Goal: Task Accomplishment & Management: Complete application form

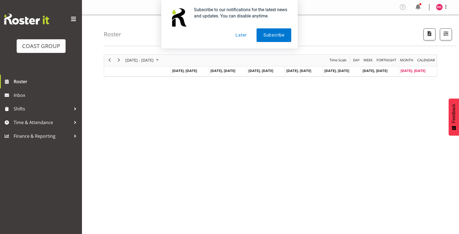
click at [239, 35] on button "Later" at bounding box center [241, 35] width 25 height 14
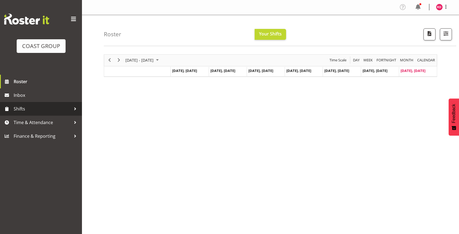
click at [43, 107] on span "Shifts" at bounding box center [42, 109] width 57 height 8
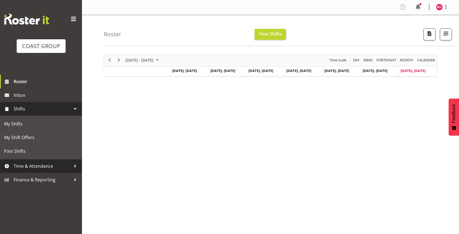
click at [45, 170] on span "Time & Attendance" at bounding box center [42, 166] width 57 height 8
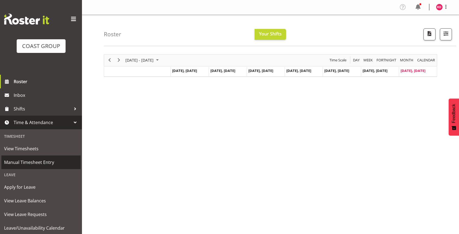
click at [47, 159] on span "Manual Timesheet Entry" at bounding box center [41, 162] width 74 height 8
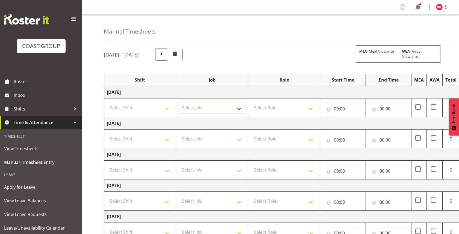
click at [219, 111] on select "Select Job 1 Carlton Events 1 [PERSON_NAME][GEOGRAPHIC_DATA] 1 [PERSON_NAME][GE…" at bounding box center [212, 107] width 66 height 11
select select "9476"
click at [220, 141] on select "Select Job 1 Carlton Events 1 [PERSON_NAME][GEOGRAPHIC_DATA] 1 [PERSON_NAME][GE…" at bounding box center [212, 139] width 66 height 11
select select "9476"
click at [219, 170] on select "Select Job 1 Carlton Events 1 [PERSON_NAME][GEOGRAPHIC_DATA] 1 [PERSON_NAME][GE…" at bounding box center [212, 170] width 66 height 11
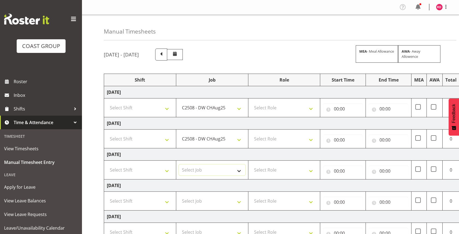
select select "9476"
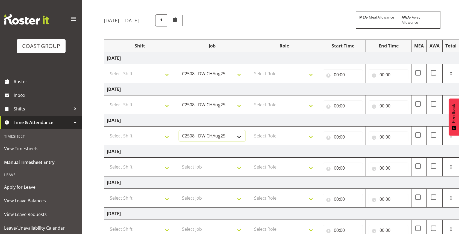
scroll to position [38, 0]
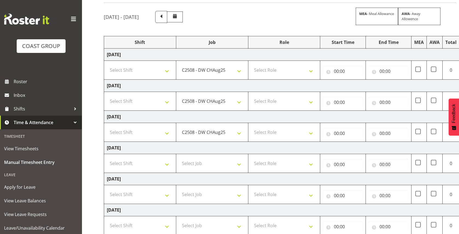
click at [156, 78] on td "Select Shift CHC SIGN ADMIN (LEAVE ALONE, DONT MAKE INACTIVE) DW CHC ARK WORK D…" at bounding box center [140, 70] width 72 height 19
click at [156, 73] on select "Select Shift CHC SIGN ADMIN (LEAVE ALONE, DONT MAKE INACTIVE) DW CHC ARK WORK D…" at bounding box center [140, 70] width 66 height 11
select select "62216"
click at [150, 97] on select "Select Shift CHC SIGN ADMIN (LEAVE ALONE, DONT MAKE INACTIVE) DW CHC ARK WORK D…" at bounding box center [140, 101] width 66 height 11
select select "62216"
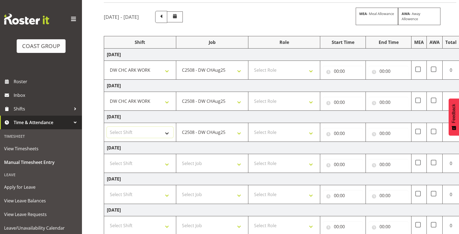
click at [154, 131] on select "Select Shift CHC SIGN ADMIN (LEAVE ALONE, DONT MAKE INACTIVE) DW CHC ARK WORK D…" at bounding box center [140, 132] width 66 height 11
select select "62216"
click at [281, 68] on select "Select Role SIGN SHOP" at bounding box center [284, 70] width 66 height 11
select select "541"
click at [283, 92] on td "Select Role SIGN SHOP" at bounding box center [284, 101] width 72 height 19
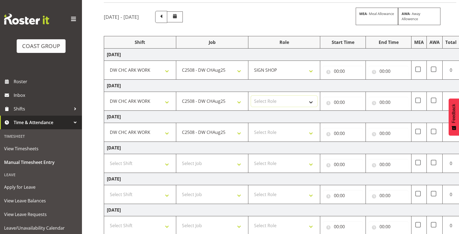
click at [283, 97] on select "Select Role SIGN SHOP" at bounding box center [284, 101] width 66 height 11
select select "541"
click at [277, 128] on select "Select Role SIGN SHOP" at bounding box center [284, 132] width 66 height 11
select select "541"
click at [337, 74] on input "00:00" at bounding box center [343, 71] width 40 height 11
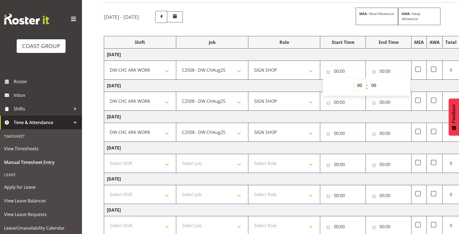
click at [360, 84] on select "00 01 02 03 04 05 06 07 08 09 10 11 12 13 14 15 16 17 18 19 20 21 22 23" at bounding box center [360, 85] width 12 height 11
select select "6"
type input "06:00"
click at [360, 87] on select "00 01 02 03 04 05 06 07 08 09 10 11 12 13 14 15 16 17 18 19 20 21 22 23" at bounding box center [360, 85] width 12 height 11
select select "7"
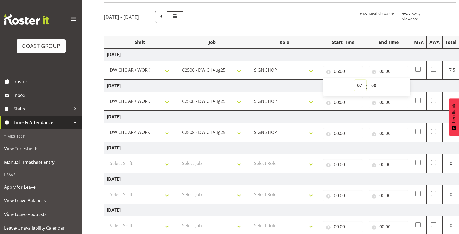
type input "07:00"
click at [371, 88] on select "00 01 02 03 04 05 06 07 08 09 10 11 12 13 14 15 16 17 18 19 20 21 22 23 24 25 2…" at bounding box center [374, 85] width 12 height 11
select select "30"
type input "07:30"
click at [380, 72] on input "00:00" at bounding box center [388, 71] width 40 height 11
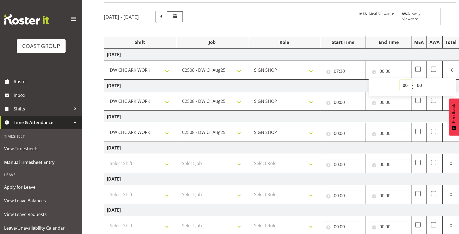
click at [401, 85] on select "00 01 02 03 04 05 06 07 08 09 10 11 12 13 14 15 16 17 18 19 20 21 22 23" at bounding box center [405, 85] width 12 height 11
select select "15"
type input "15:00"
click at [336, 102] on input "00:00" at bounding box center [343, 102] width 40 height 11
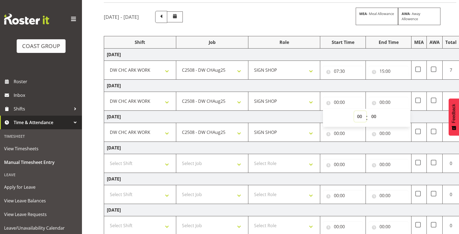
click at [357, 118] on select "00 01 02 03 04 05 06 07 08 09 10 11 12 13 14 15 16 17 18 19 20 21 22 23" at bounding box center [360, 116] width 12 height 11
select select "7"
type input "07:00"
click at [371, 118] on select "00 01 02 03 04 05 06 07 08 09 10 11 12 13 14 15 16 17 18 19 20 21 22 23 24 25 2…" at bounding box center [374, 116] width 12 height 11
select select "10"
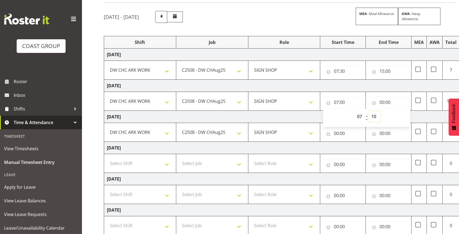
type input "07:10"
click at [382, 102] on input "00:00" at bounding box center [388, 102] width 40 height 11
click at [401, 117] on select "00 01 02 03 04 05 06 07 08 09 10 11 12 13 14 15 16 17 18 19 20 21 22 23" at bounding box center [405, 116] width 12 height 11
select select "15"
type input "15:00"
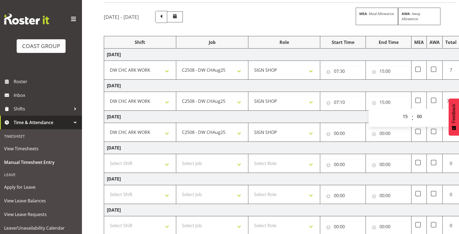
click at [373, 149] on td "[DATE]" at bounding box center [295, 148] width 382 height 12
click at [388, 103] on input "15:00" at bounding box center [388, 102] width 40 height 11
click at [357, 119] on td "[DATE]" at bounding box center [295, 117] width 382 height 12
click at [335, 135] on input "00:00" at bounding box center [343, 133] width 40 height 11
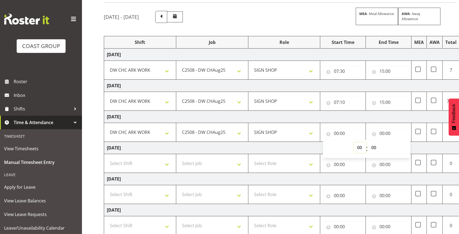
click at [359, 151] on select "00 01 02 03 04 05 06 07 08 09 10 11 12 13 14 15 16 17 18 19 20 21 22 23" at bounding box center [360, 147] width 12 height 11
select select "8"
type input "08:00"
click at [380, 135] on input "00:00" at bounding box center [388, 133] width 40 height 11
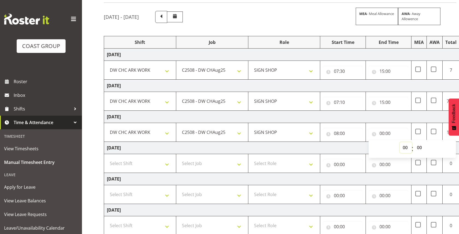
click at [405, 149] on select "00 01 02 03 04 05 06 07 08 09 10 11 12 13 14 15 16 17 18 19 20 21 22 23" at bounding box center [405, 147] width 12 height 11
select select "13"
type input "13:00"
click at [408, 119] on td "[DATE]" at bounding box center [295, 117] width 382 height 12
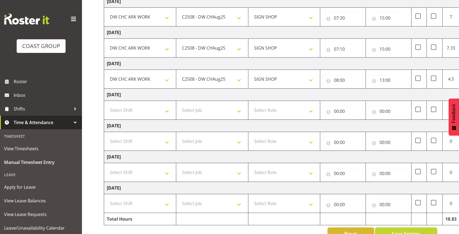
scroll to position [100, 0]
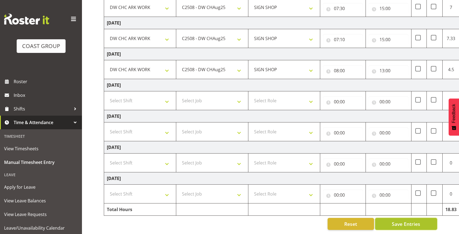
click at [395, 222] on span "Save Entries" at bounding box center [406, 224] width 28 height 7
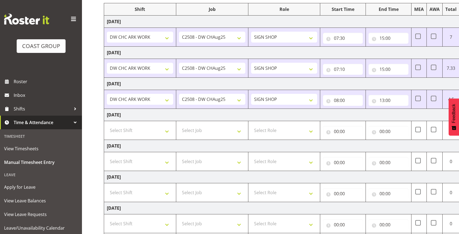
scroll to position [70, 0]
